Goal: Transaction & Acquisition: Purchase product/service

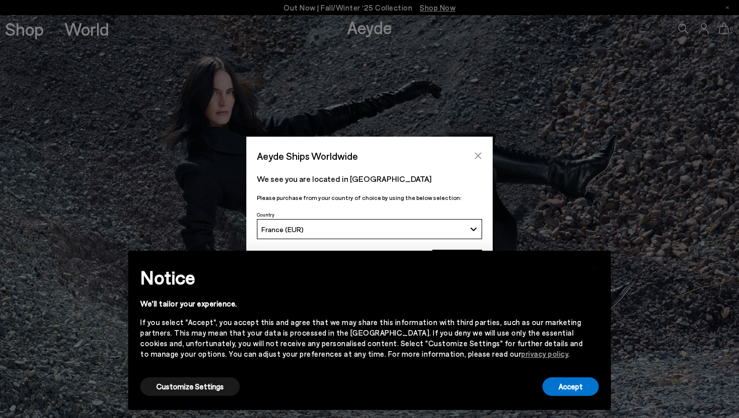
click at [481, 154] on icon "Close" at bounding box center [478, 156] width 8 height 8
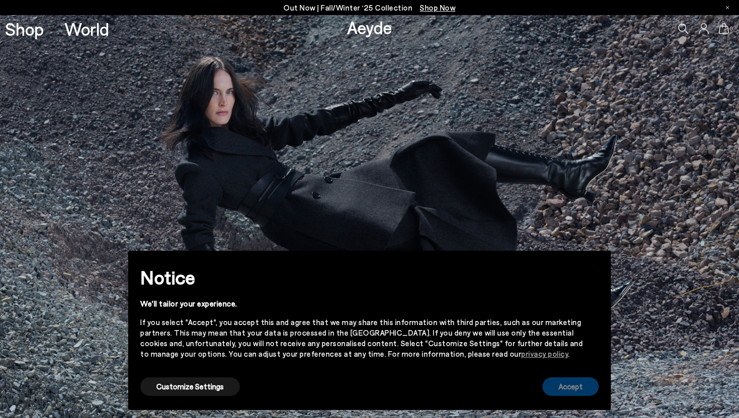
click at [569, 386] on button "Accept" at bounding box center [570, 386] width 56 height 19
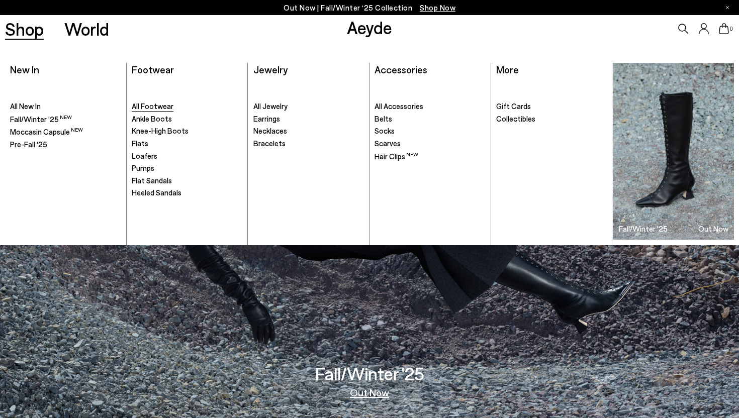
click at [167, 107] on span "All Footwear" at bounding box center [153, 106] width 42 height 9
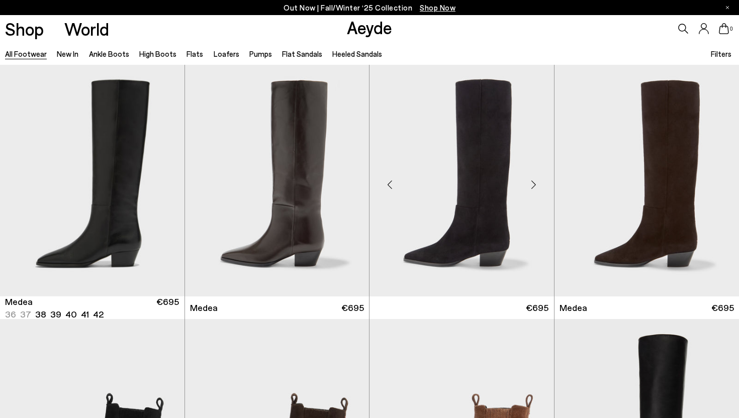
click at [453, 208] on img at bounding box center [461, 181] width 184 height 232
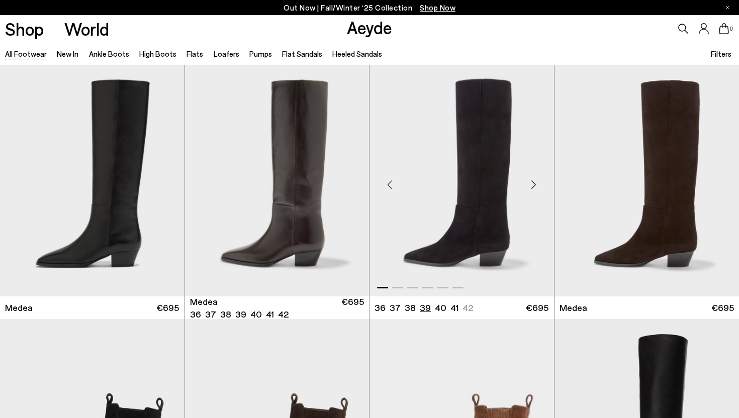
click at [424, 309] on li "39" at bounding box center [425, 308] width 11 height 13
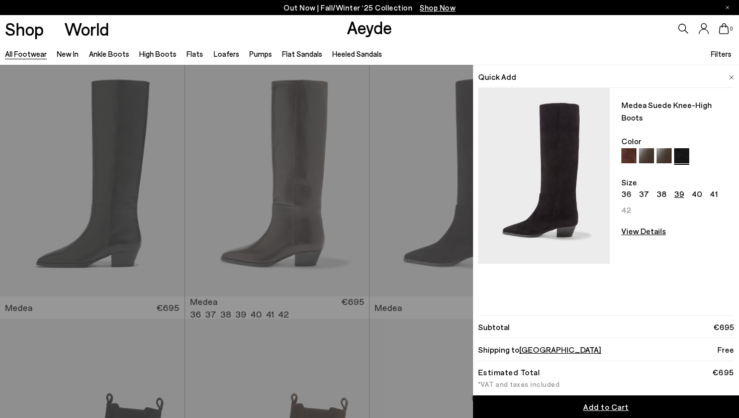
click at [615, 409] on span "Add to Cart" at bounding box center [606, 407] width 46 height 10
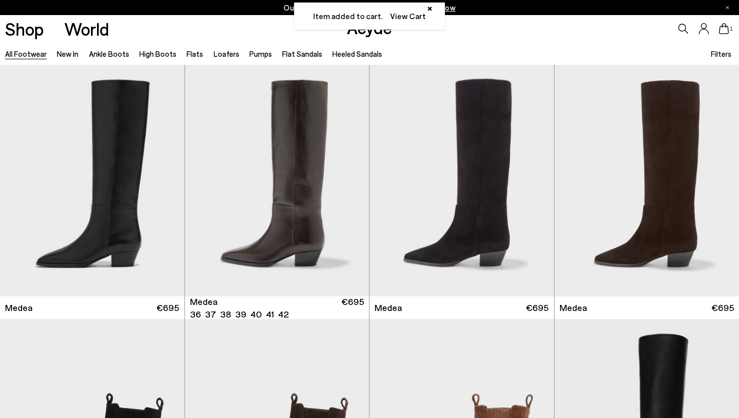
click at [410, 15] on link "View Cart" at bounding box center [408, 16] width 36 height 12
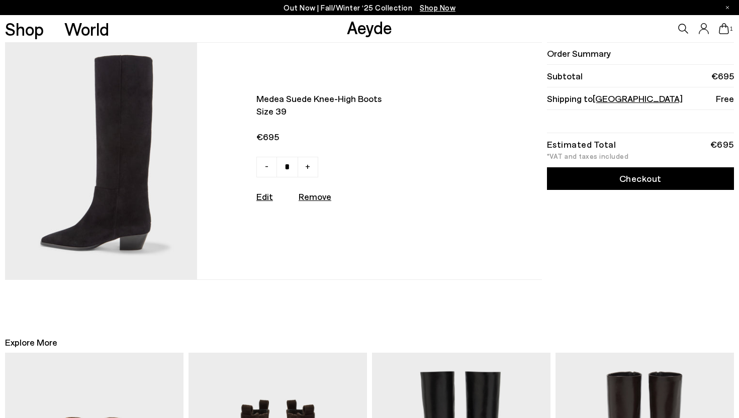
click at [634, 182] on link "Checkout" at bounding box center [640, 178] width 187 height 23
